Goal: Task Accomplishment & Management: Manage account settings

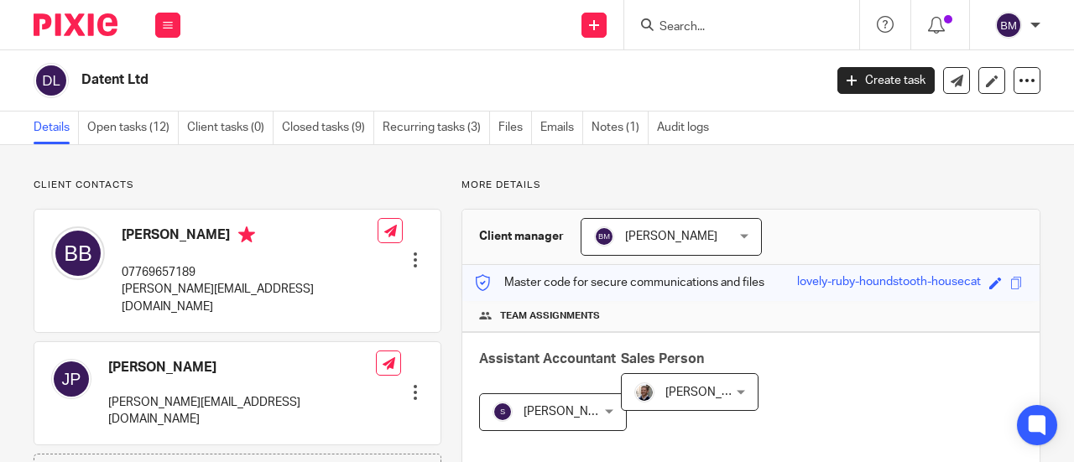
scroll to position [420, 0]
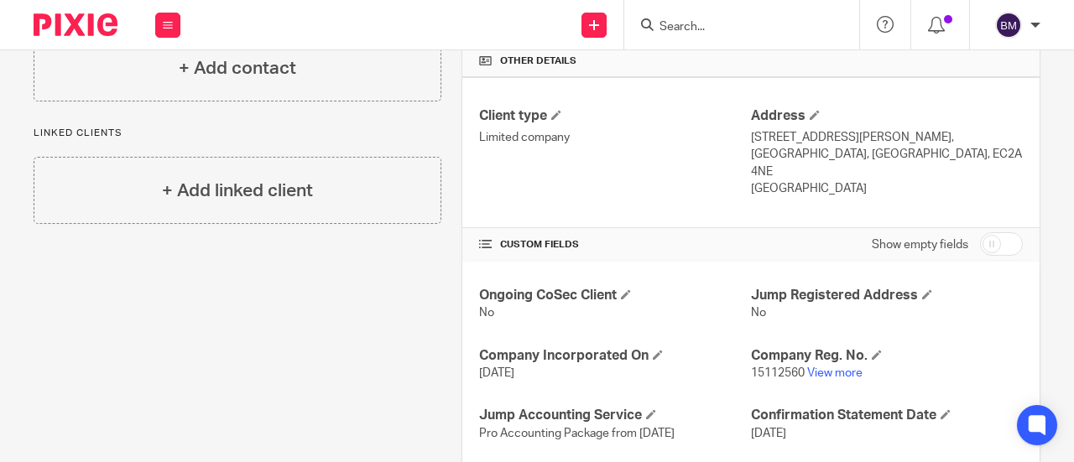
click at [685, 29] on input "Search" at bounding box center [733, 27] width 151 height 15
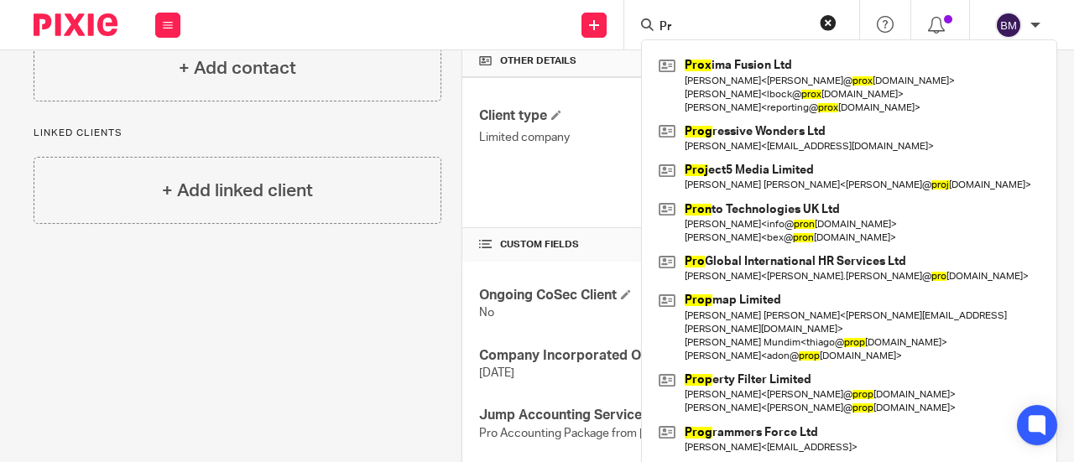
type input "P"
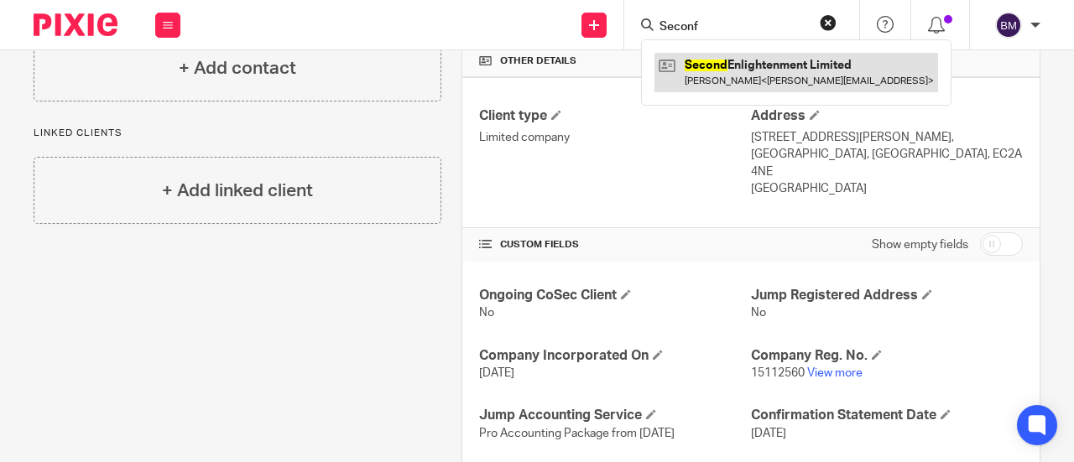
type input "Seconf"
click at [793, 72] on link at bounding box center [797, 72] width 284 height 39
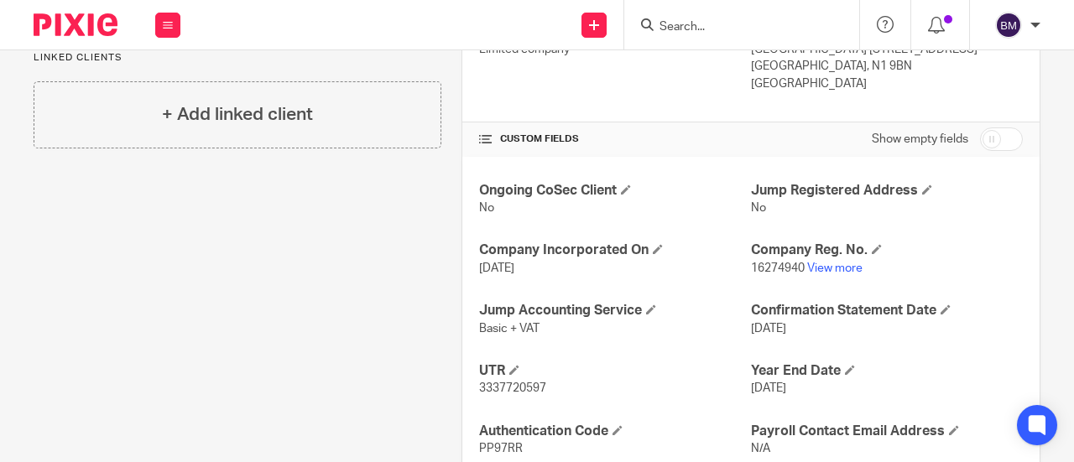
scroll to position [368, 0]
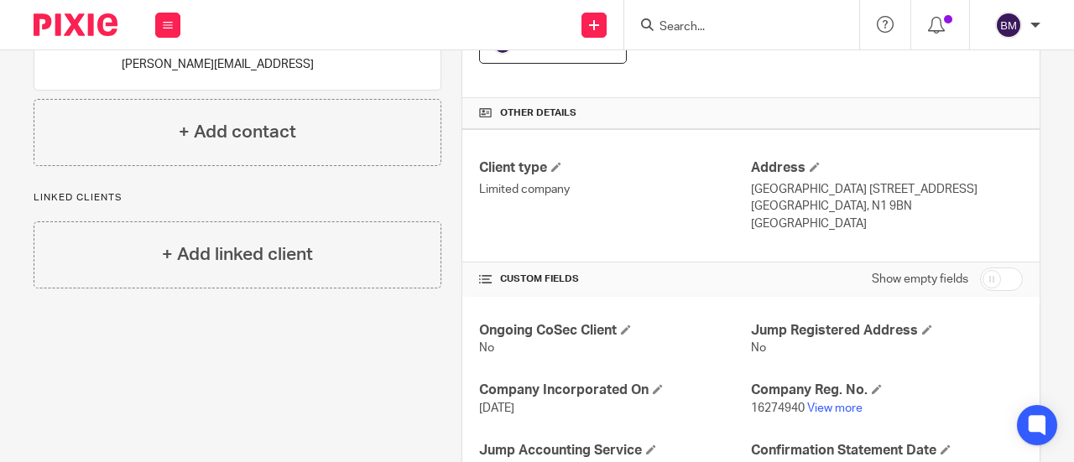
click at [983, 279] on input "checkbox" at bounding box center [1001, 279] width 43 height 23
checkbox input "true"
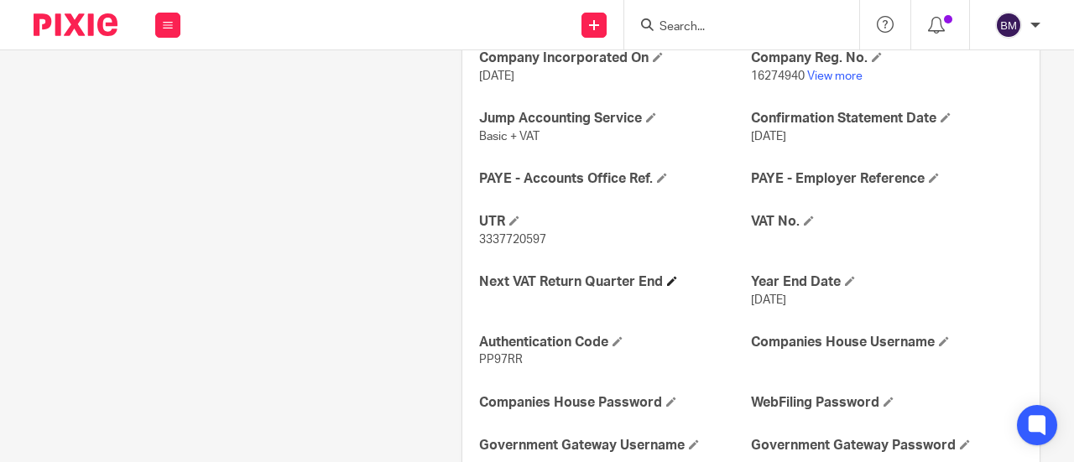
scroll to position [703, 0]
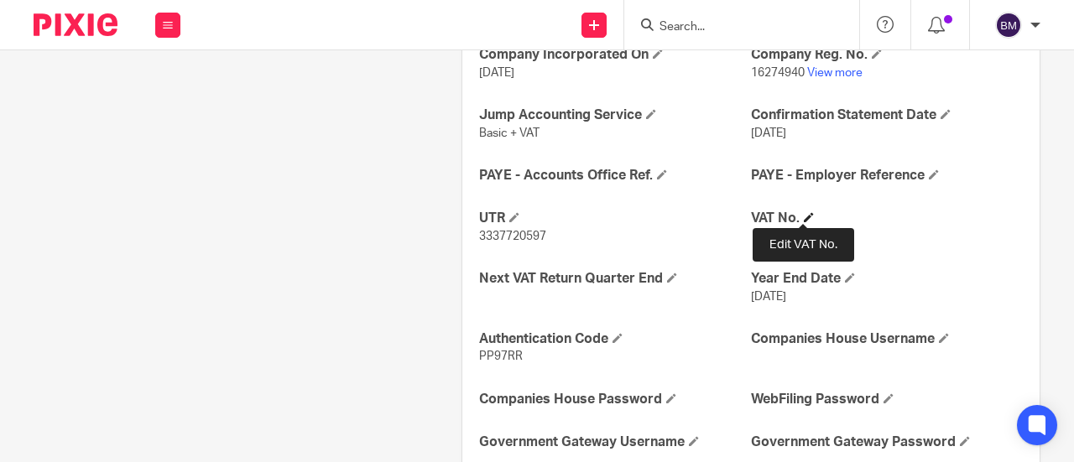
click at [804, 213] on span at bounding box center [809, 217] width 10 height 10
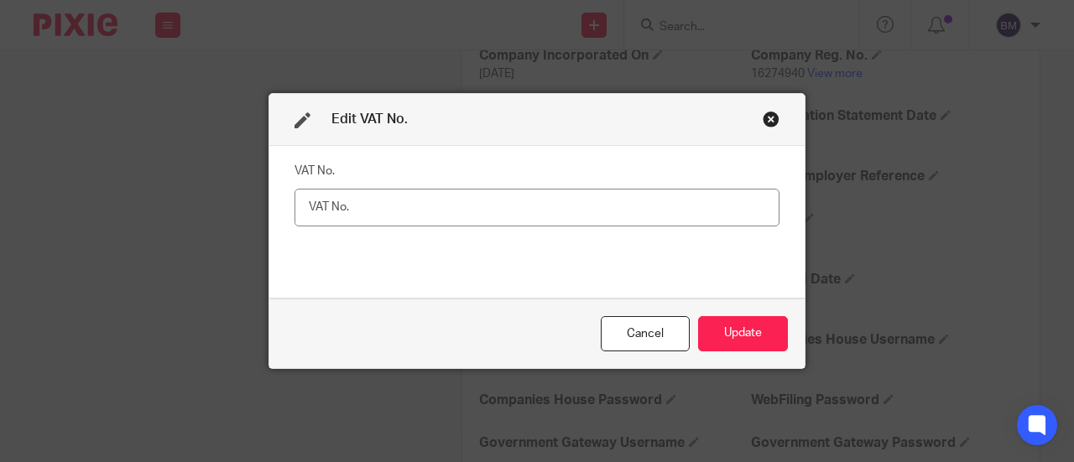
click at [455, 213] on input "text" at bounding box center [537, 208] width 485 height 38
click at [323, 206] on input "494792432" at bounding box center [537, 208] width 485 height 38
click at [336, 205] on input "494792432" at bounding box center [537, 208] width 485 height 38
click at [352, 205] on input "494792432" at bounding box center [537, 208] width 485 height 38
click at [386, 211] on input "494792432" at bounding box center [537, 208] width 485 height 38
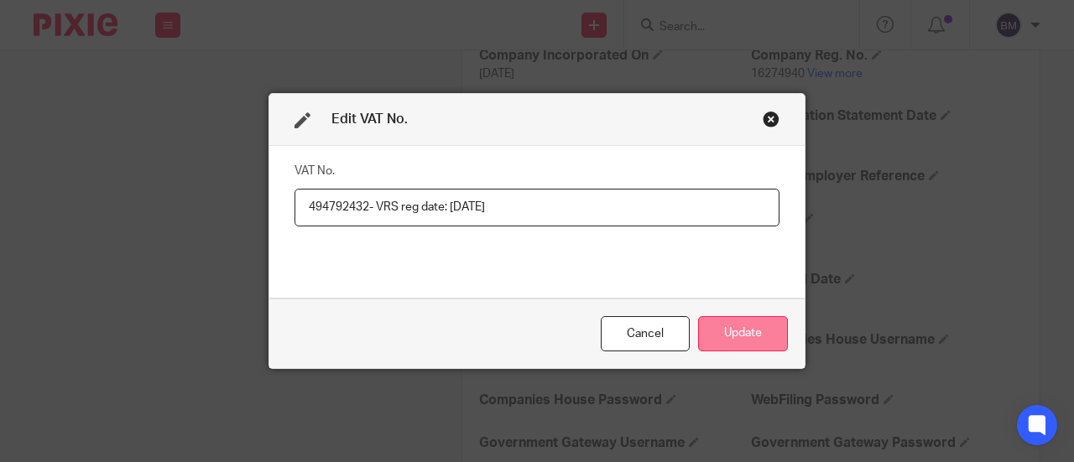
type input "494792432- VRS reg date: 25/02/2025"
drag, startPoint x: 747, startPoint y: 349, endPoint x: 742, endPoint y: 342, distance: 9.1
click at [743, 346] on button "Update" at bounding box center [743, 334] width 90 height 36
click at [739, 333] on h4 "Authentication Code" at bounding box center [615, 340] width 272 height 18
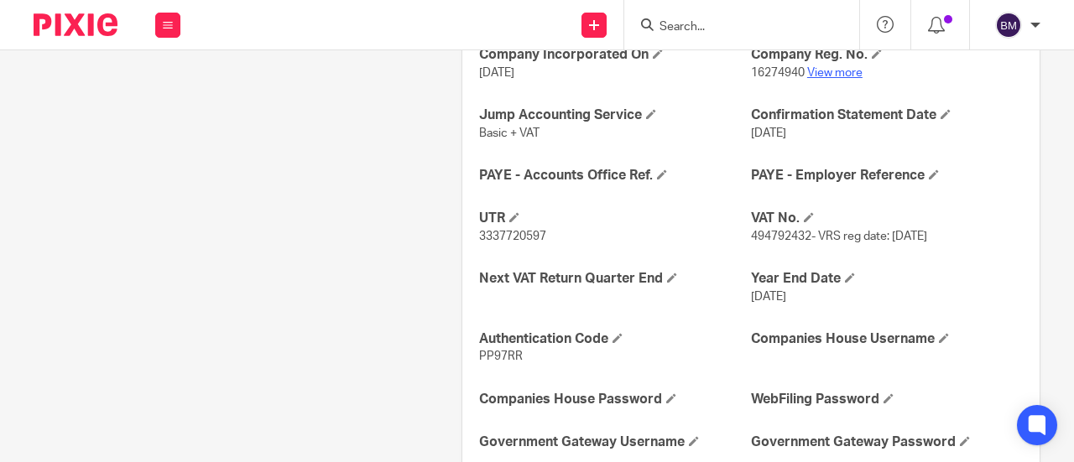
click at [831, 70] on link "View more" at bounding box center [834, 73] width 55 height 12
drag, startPoint x: 802, startPoint y: 232, endPoint x: 744, endPoint y: 233, distance: 58.8
click at [751, 233] on span "494792432- VRS reg date: 25/02/2025" at bounding box center [839, 237] width 176 height 12
copy span "494792432"
